Goal: Share content

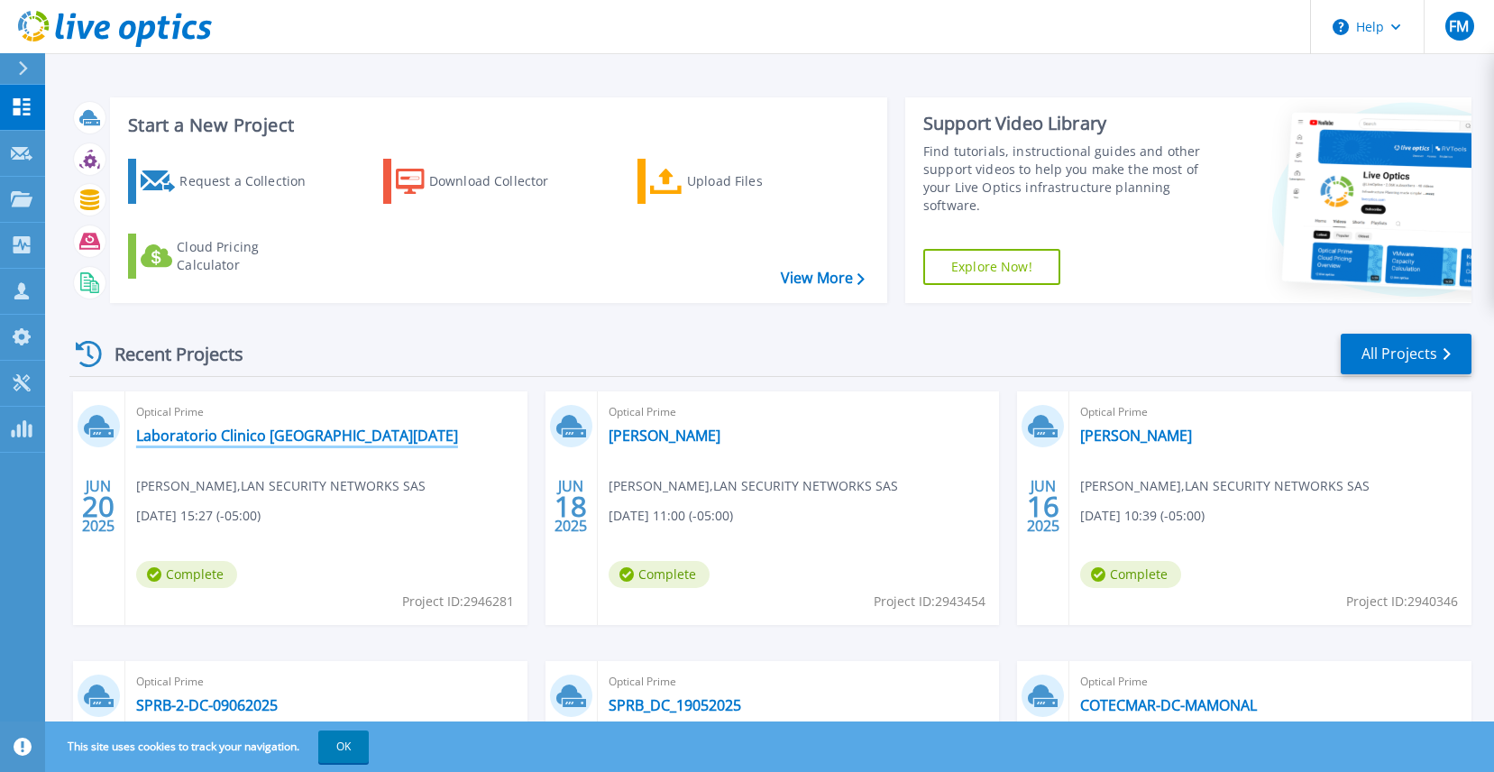
click at [223, 439] on link "Laboratorio Clinico [GEOGRAPHIC_DATA][DATE]" at bounding box center [297, 436] width 322 height 18
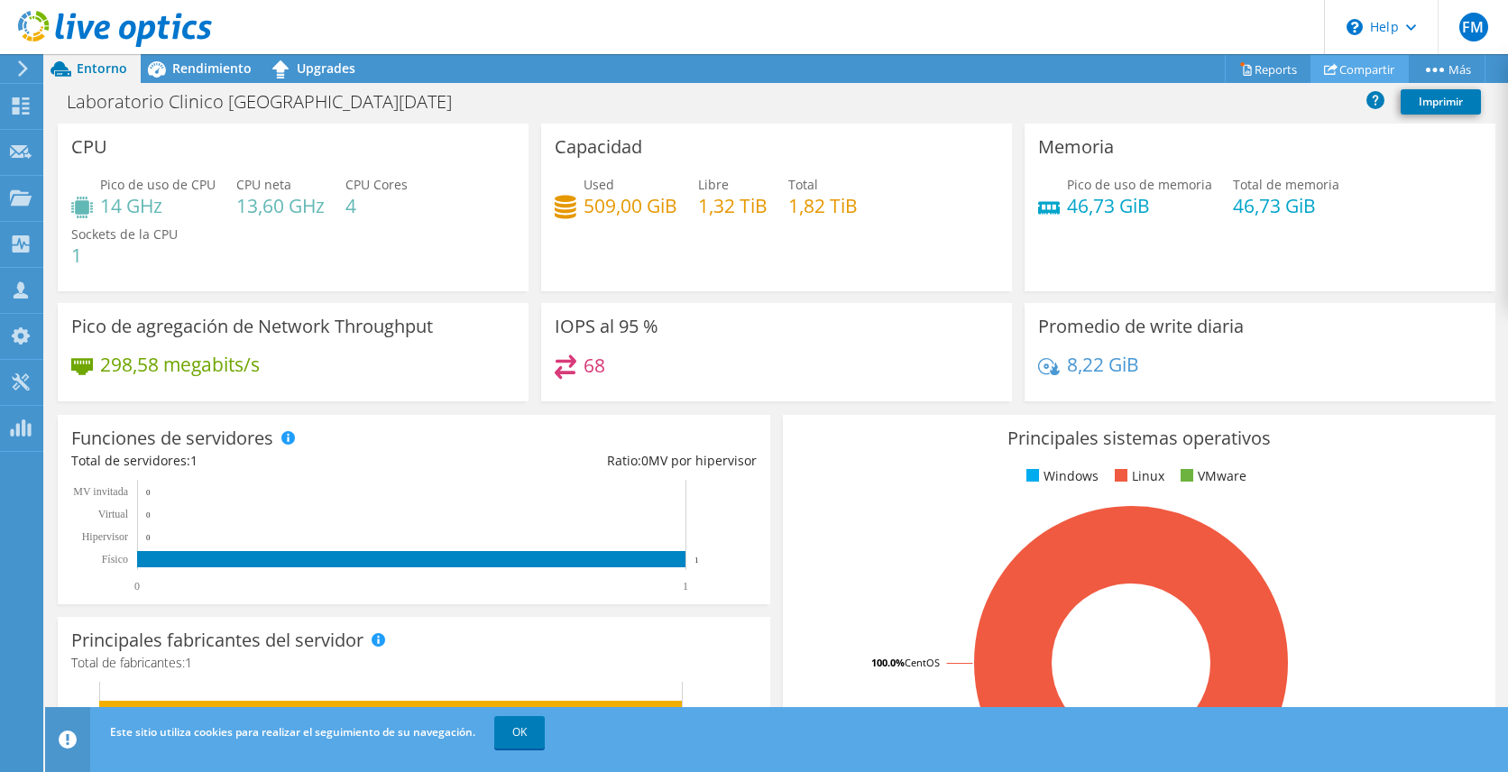
click at [1360, 68] on link "Compartir" at bounding box center [1359, 69] width 98 height 28
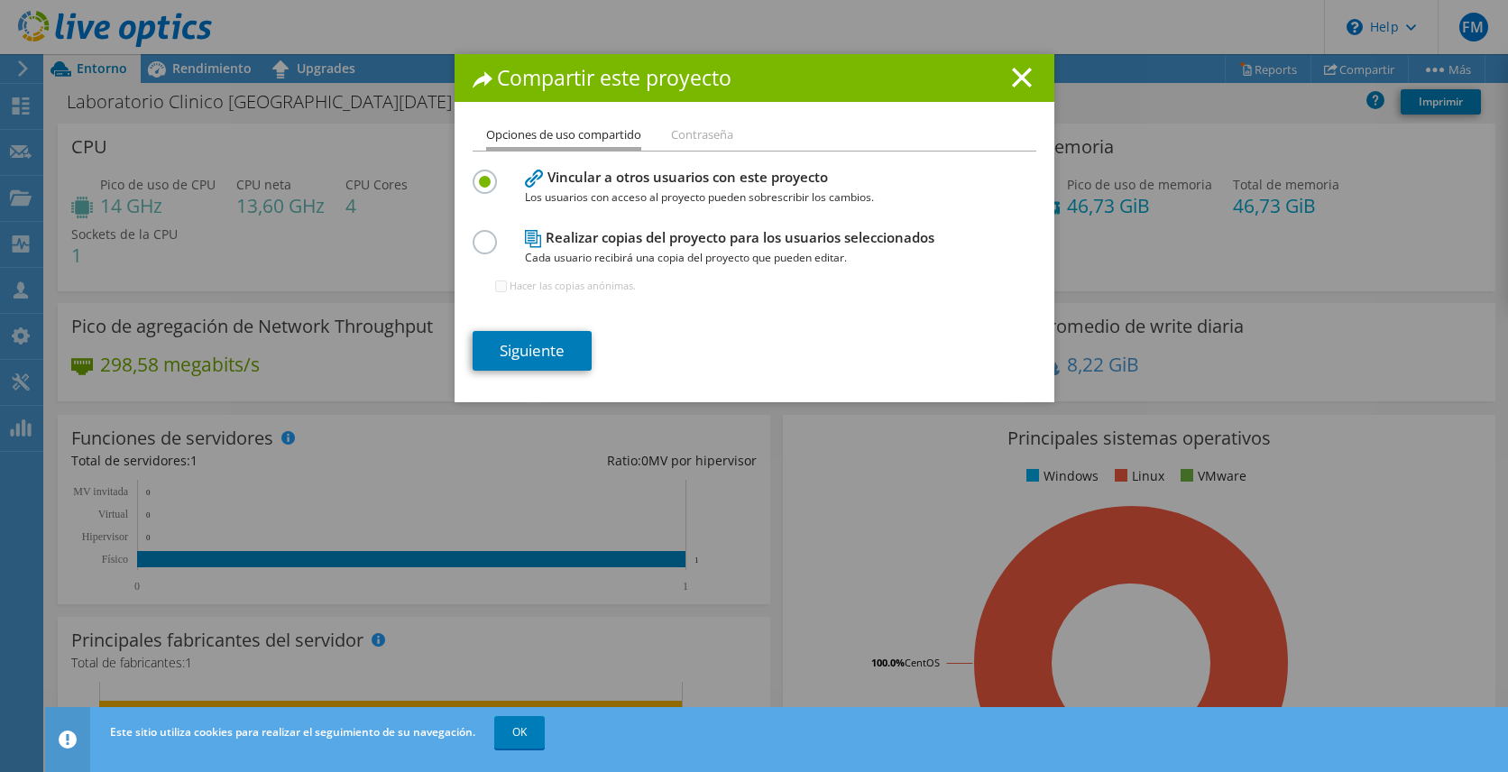
click at [662, 235] on h4 "Realizar copias del proyecto para los usuarios seleccionados Cada usuario recib…" at bounding box center [750, 247] width 451 height 41
click at [552, 342] on link "Siguiente" at bounding box center [532, 351] width 119 height 40
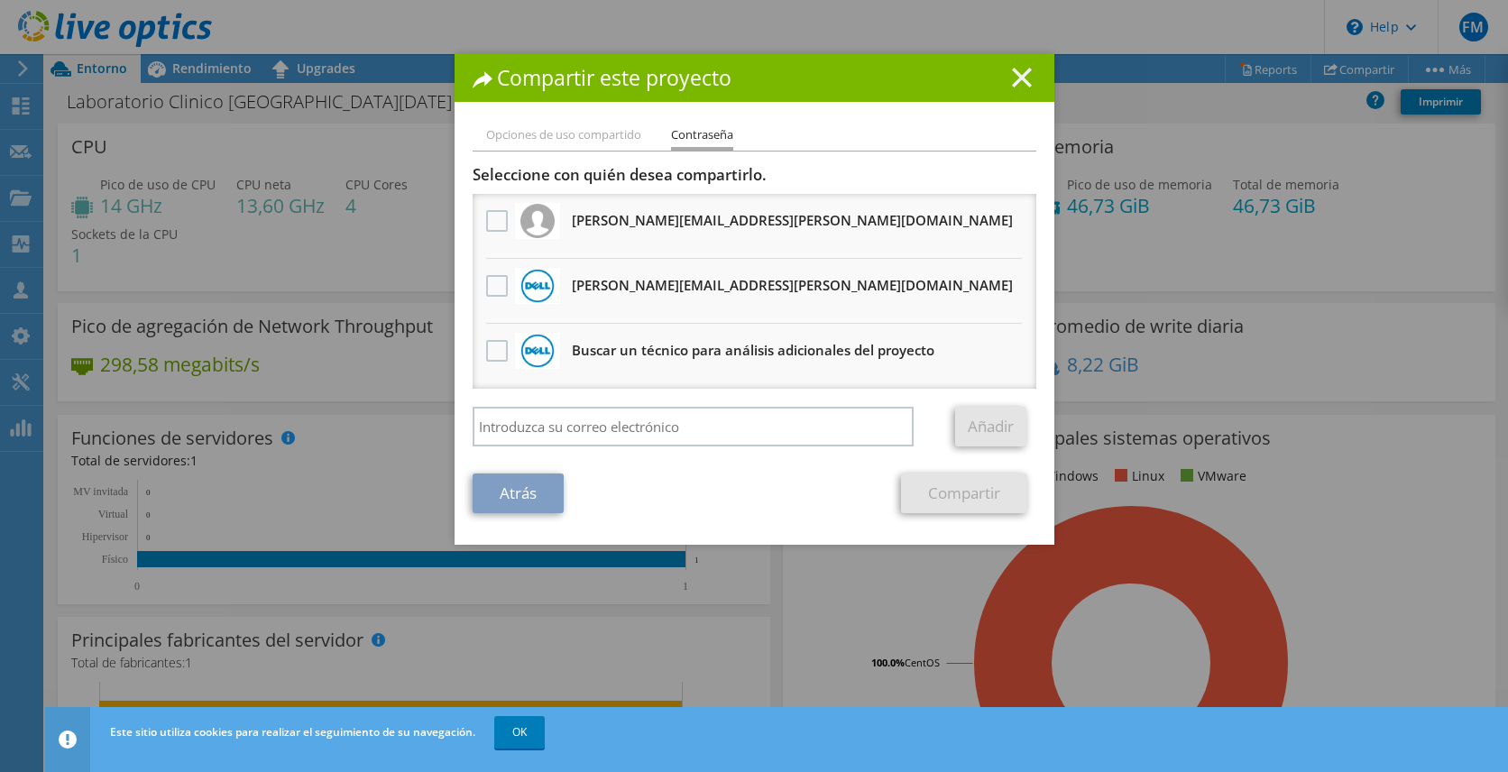
click at [1018, 75] on line at bounding box center [1022, 78] width 18 height 18
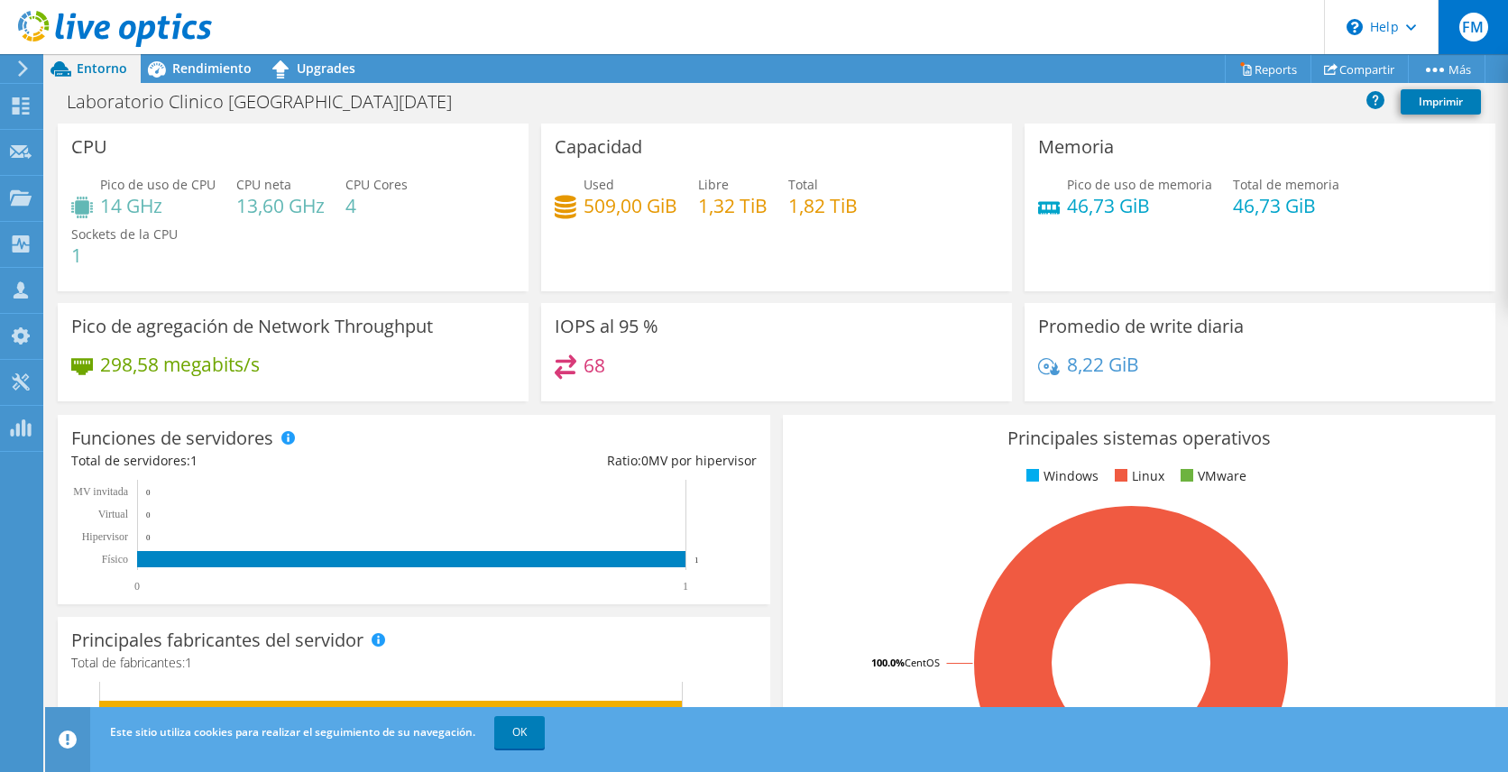
click at [1467, 29] on span "FM" at bounding box center [1473, 27] width 29 height 29
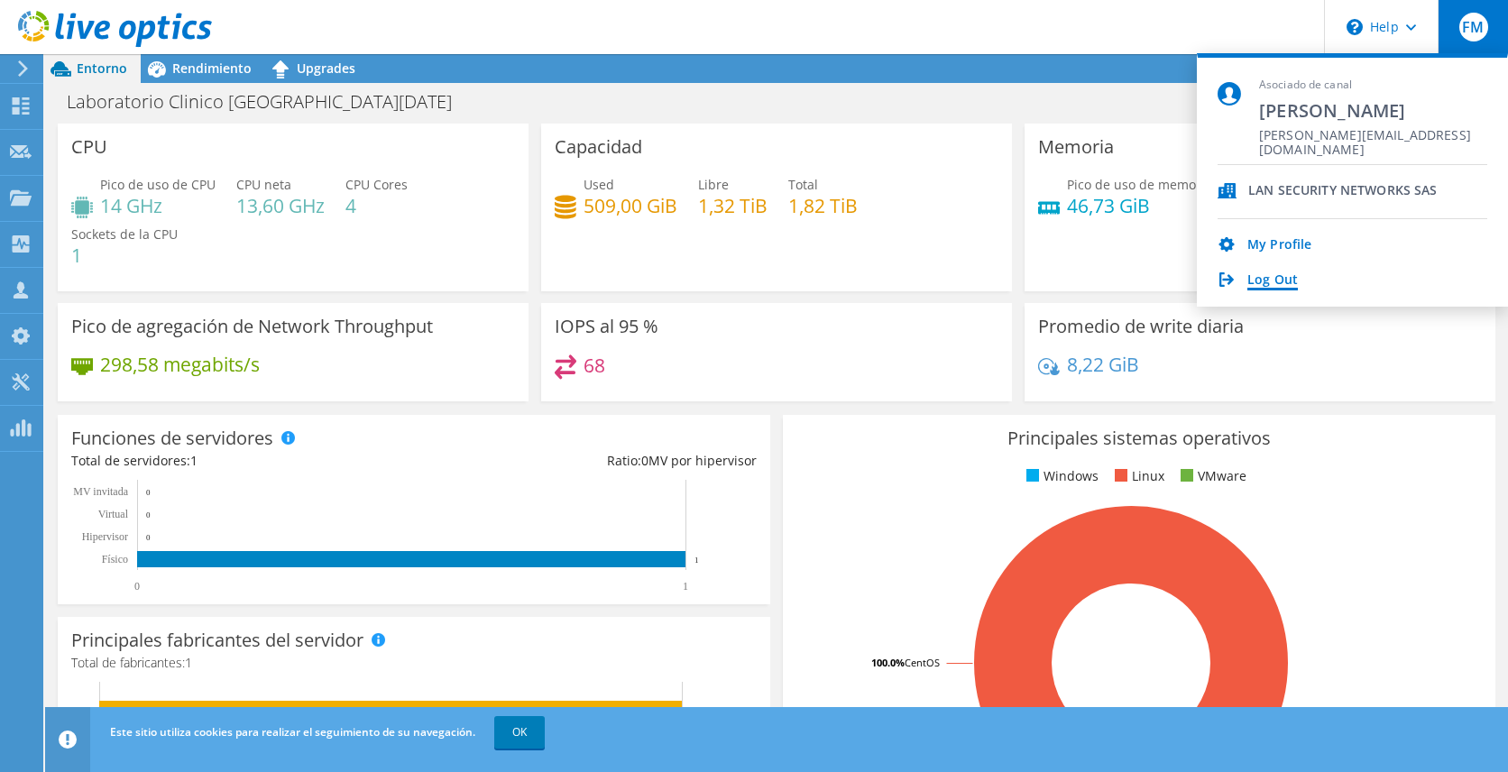
click at [1275, 280] on link "Log Out" at bounding box center [1272, 280] width 51 height 17
